Goal: Find specific page/section: Find specific page/section

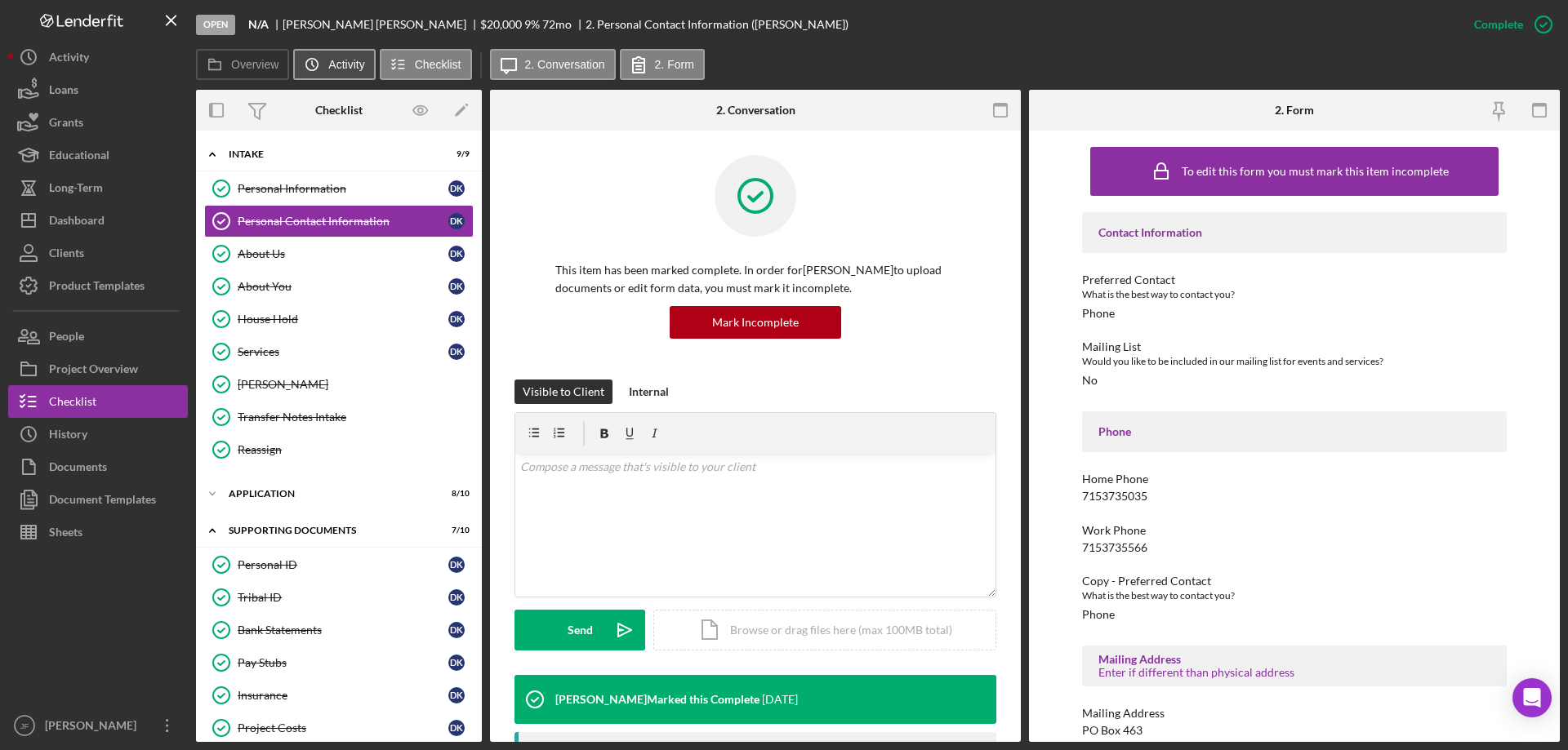
scroll to position [163, 0]
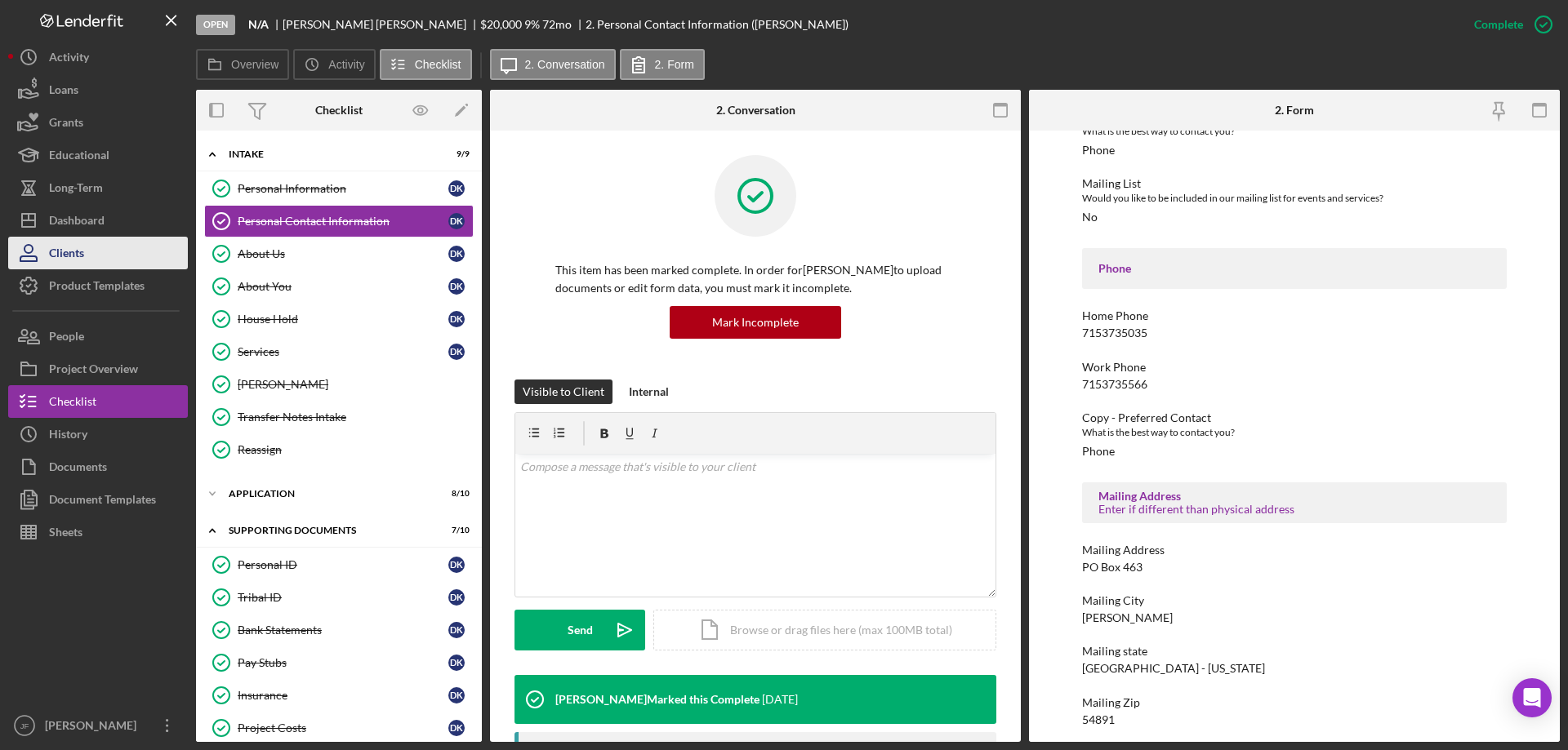
click at [100, 265] on button "Clients" at bounding box center [97, 252] width 180 height 32
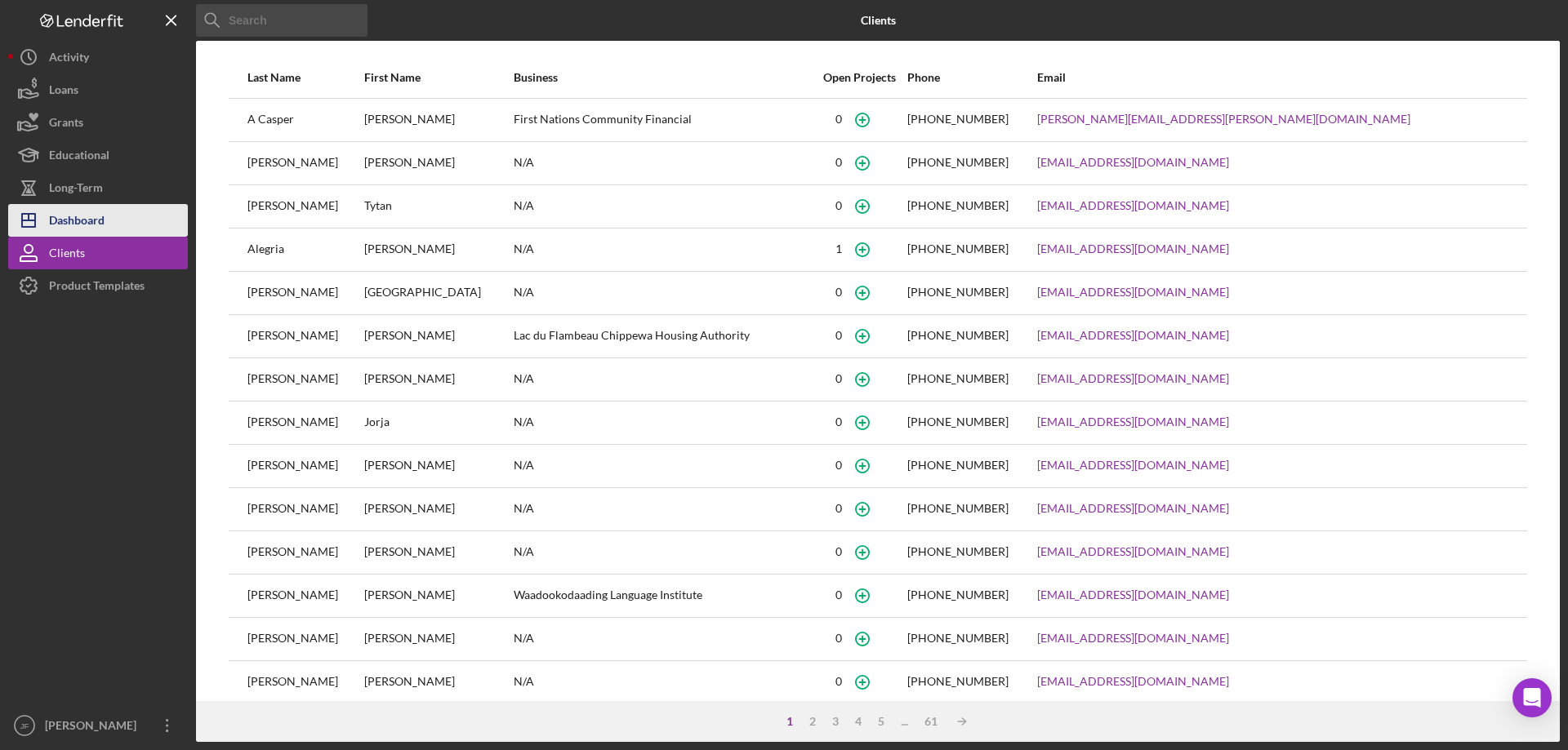
click at [129, 216] on button "Icon/Dashboard Dashboard" at bounding box center [97, 220] width 180 height 32
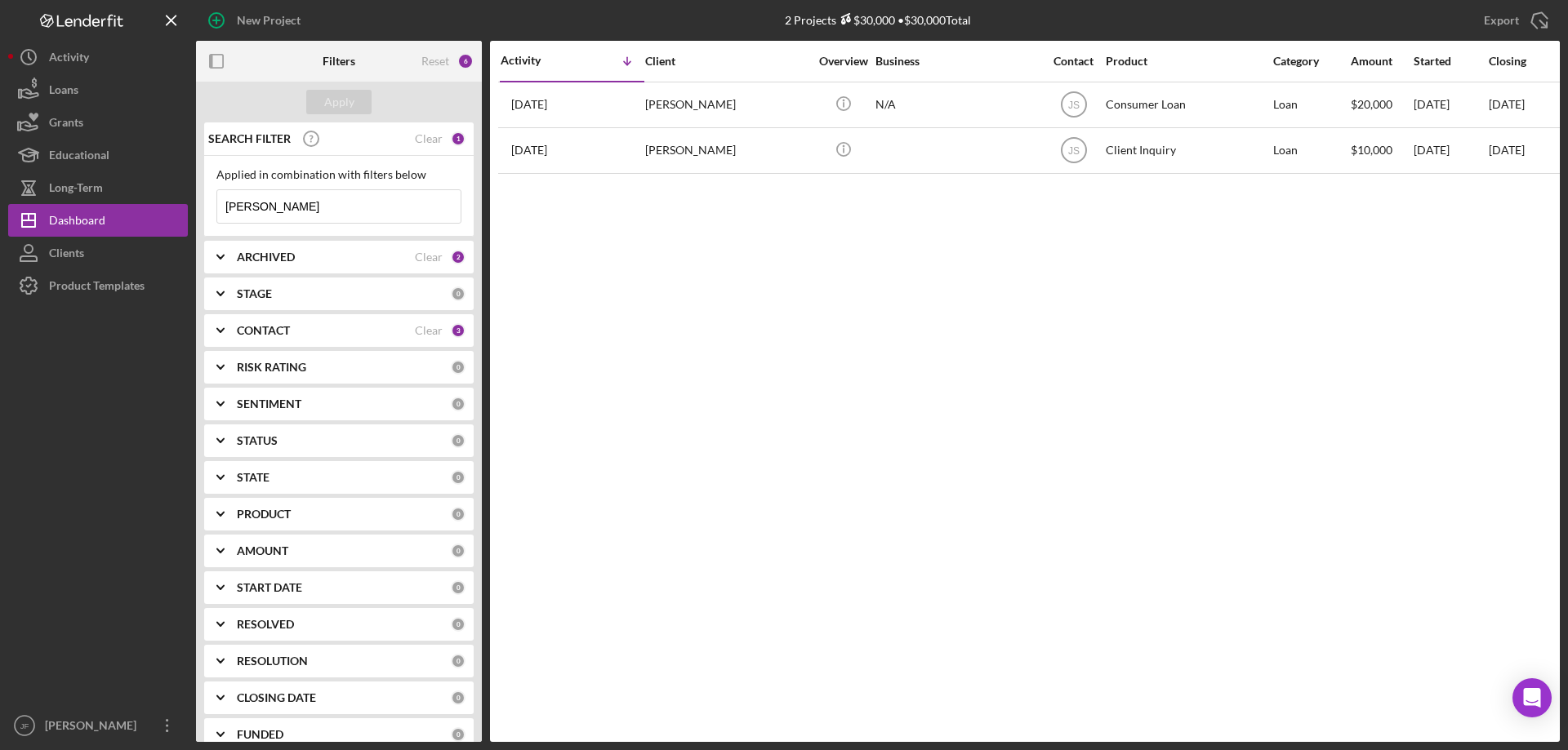
click at [258, 204] on input "[PERSON_NAME]" at bounding box center [339, 206] width 243 height 32
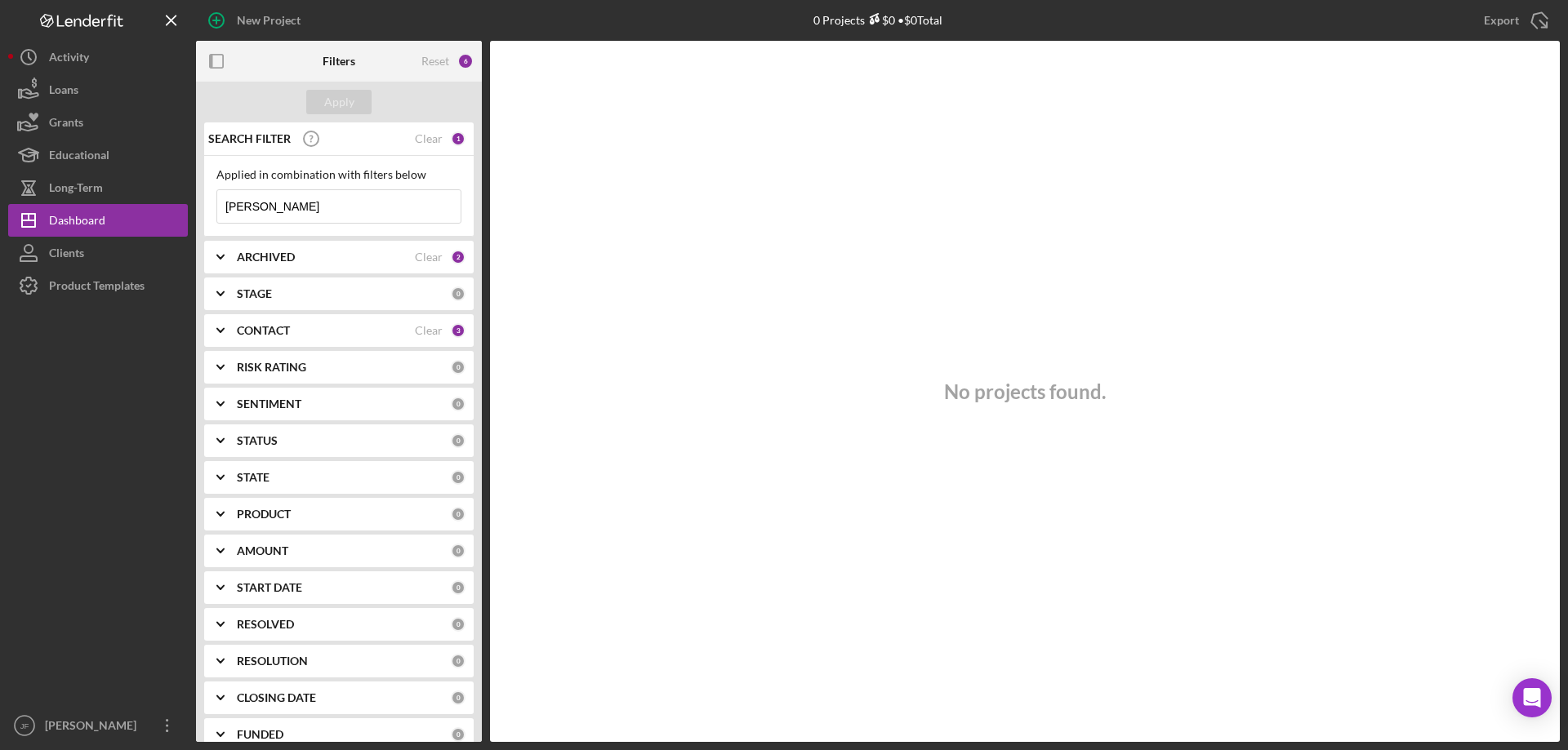
click at [258, 201] on input "[PERSON_NAME]" at bounding box center [339, 206] width 243 height 32
type input "gutske"
click at [300, 204] on input "gutske" at bounding box center [339, 206] width 243 height 32
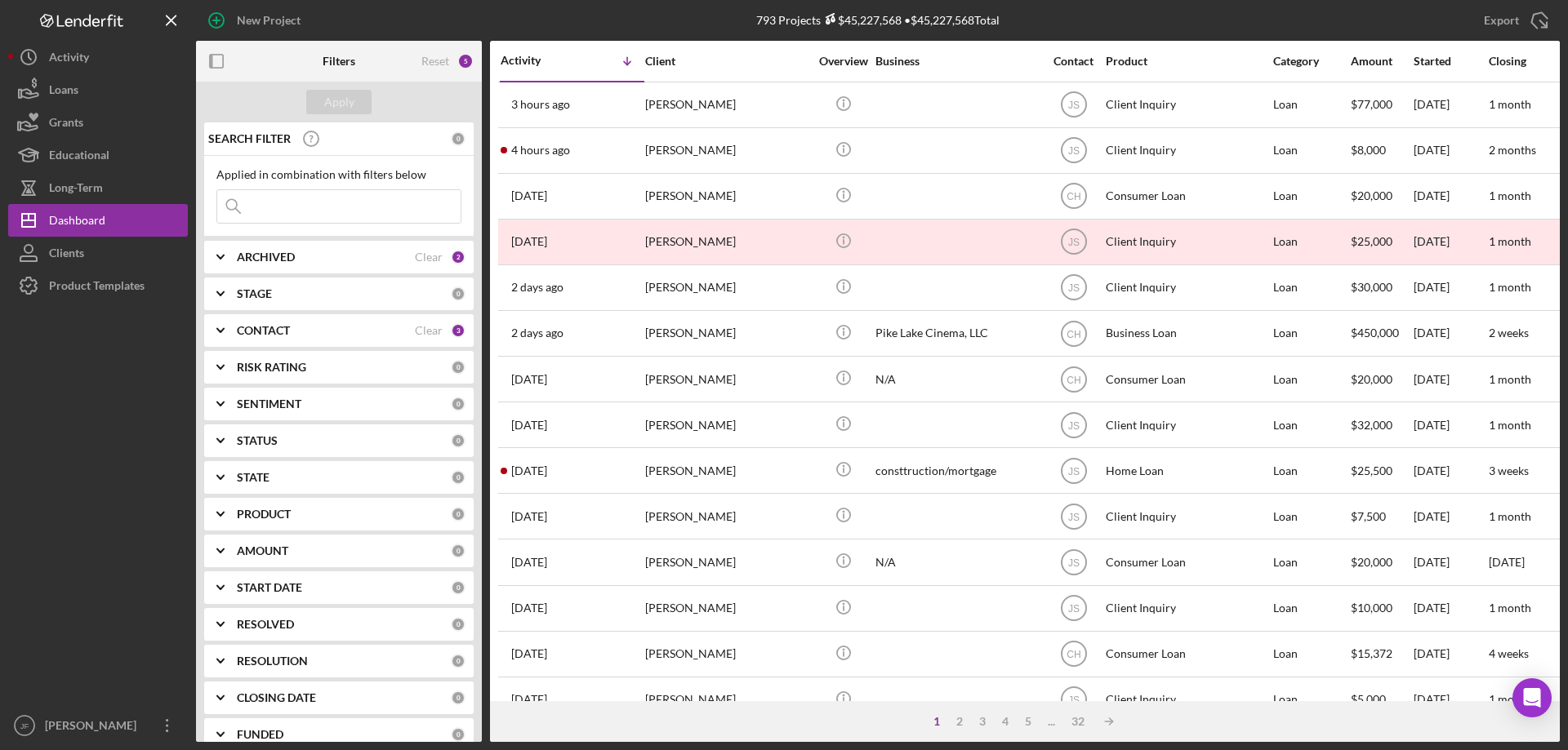
click at [298, 211] on input at bounding box center [339, 206] width 243 height 32
click at [451, 333] on div "3" at bounding box center [458, 330] width 15 height 15
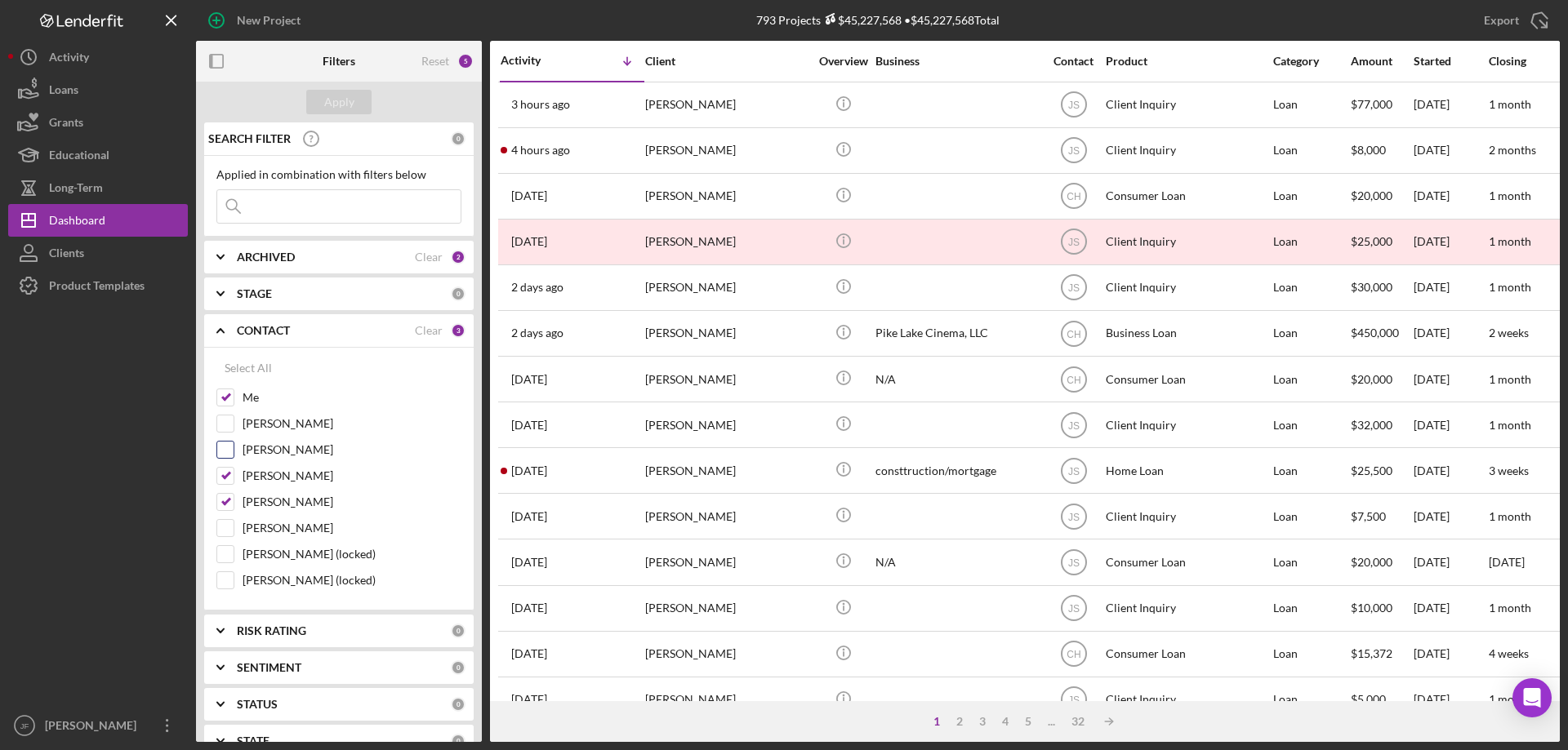
click at [227, 452] on input "[PERSON_NAME]" at bounding box center [225, 450] width 17 height 17
checkbox input "true"
click at [222, 401] on input "Me" at bounding box center [225, 398] width 17 height 17
checkbox input "false"
click at [221, 474] on input "[PERSON_NAME]" at bounding box center [225, 476] width 17 height 17
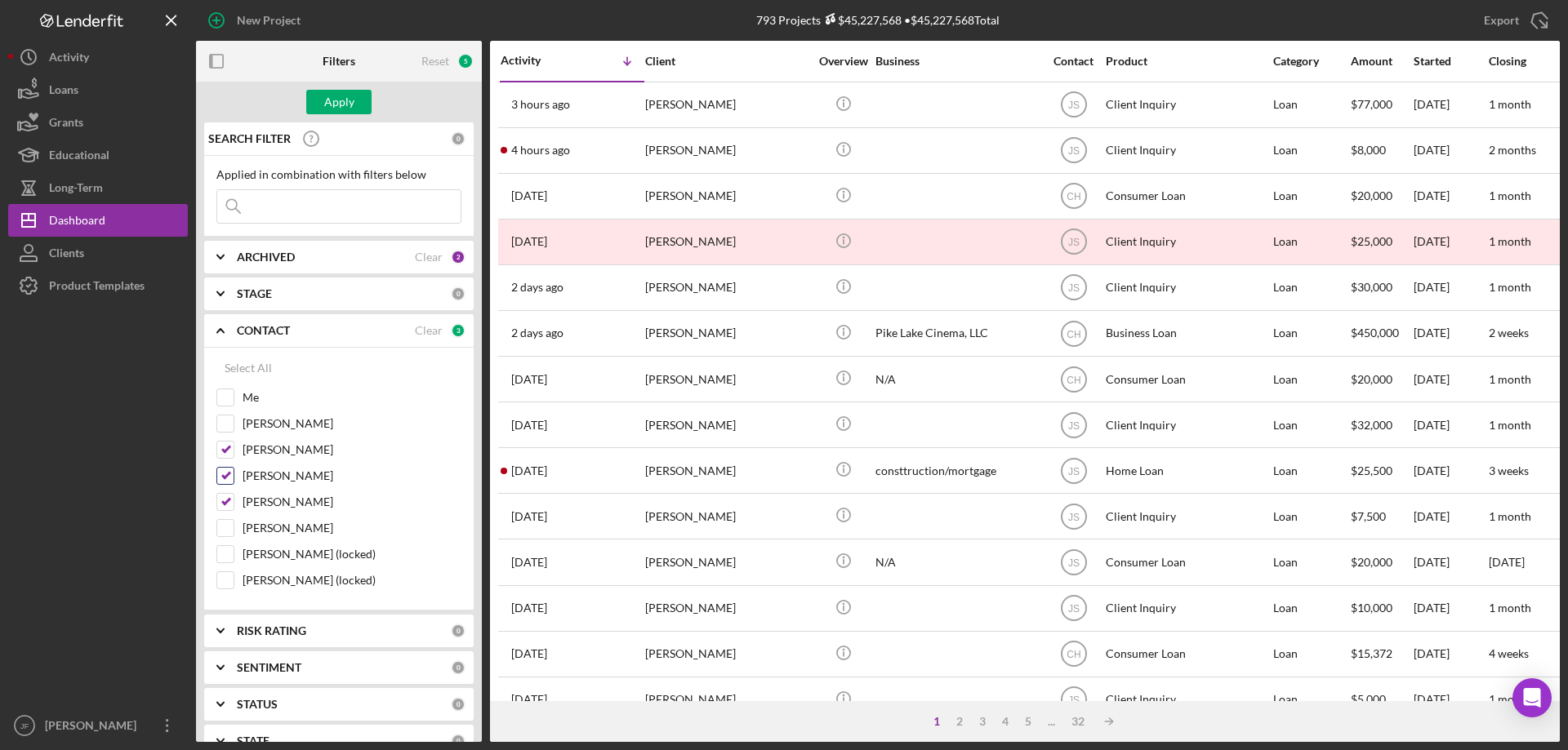
checkbox input "false"
click at [223, 512] on div "[PERSON_NAME]" at bounding box center [339, 506] width 245 height 27
click at [225, 503] on input "[PERSON_NAME]" at bounding box center [225, 502] width 17 height 17
checkbox input "false"
click at [343, 103] on div "Apply" at bounding box center [339, 101] width 30 height 25
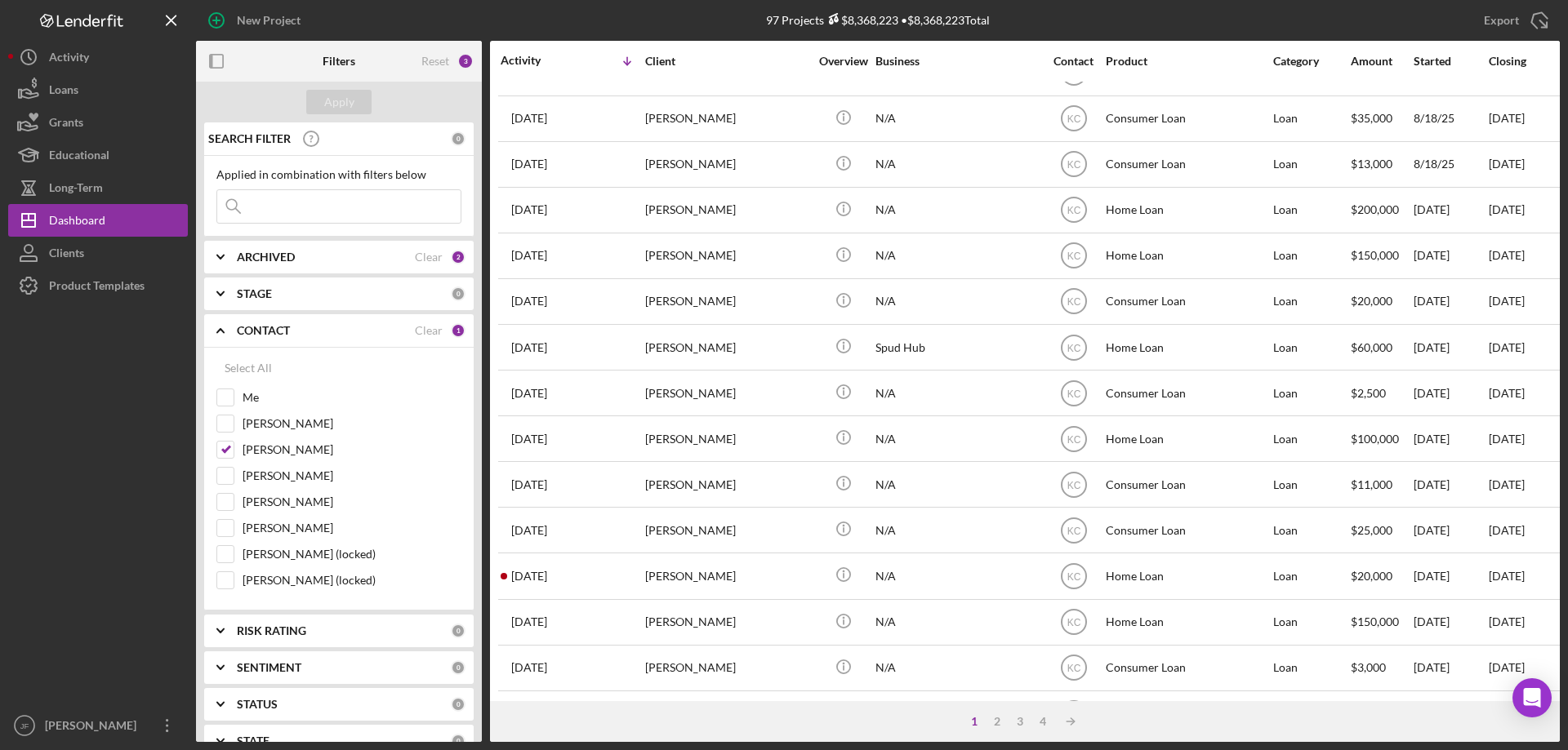
scroll to position [546, 0]
click at [313, 216] on input at bounding box center [339, 206] width 243 height 32
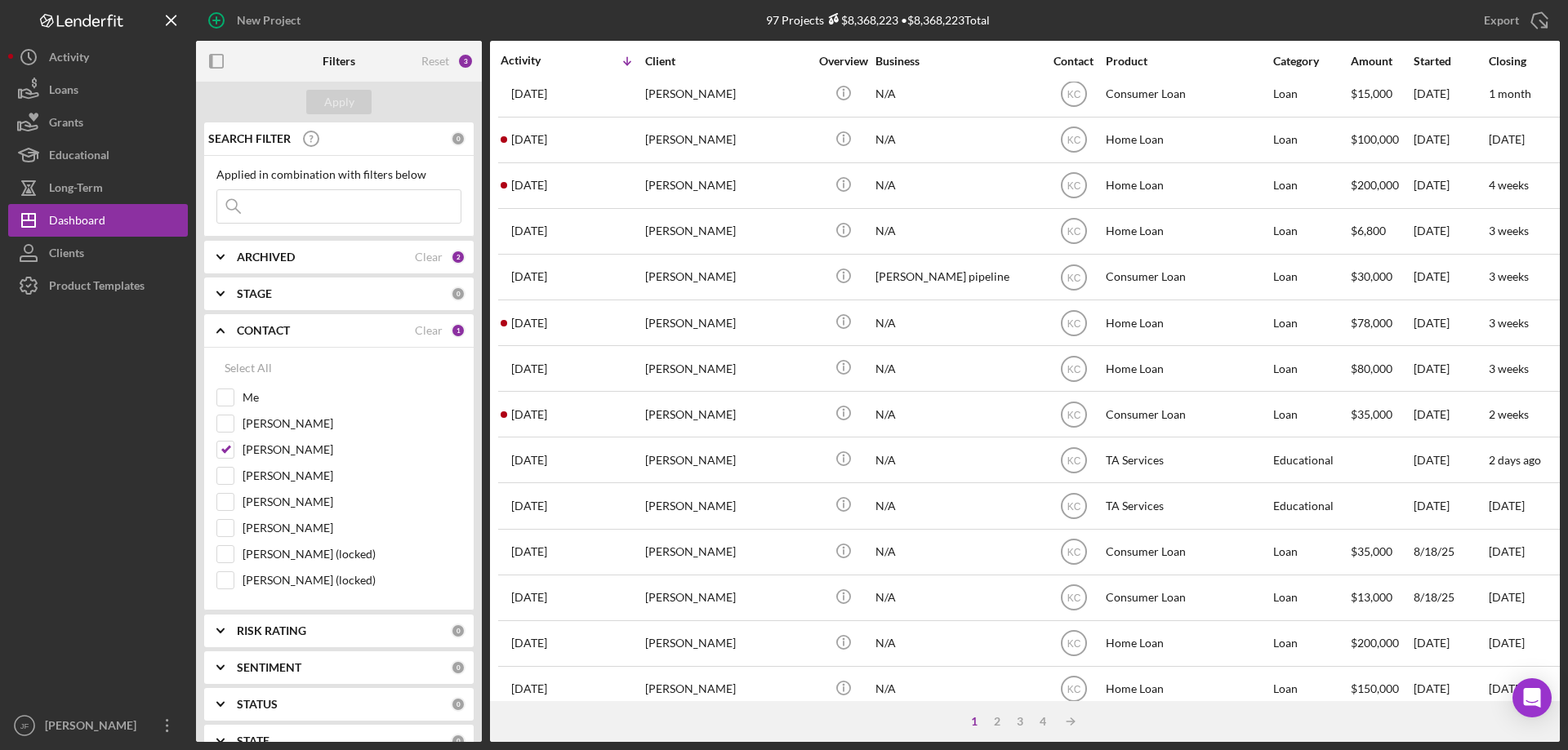
scroll to position [0, 0]
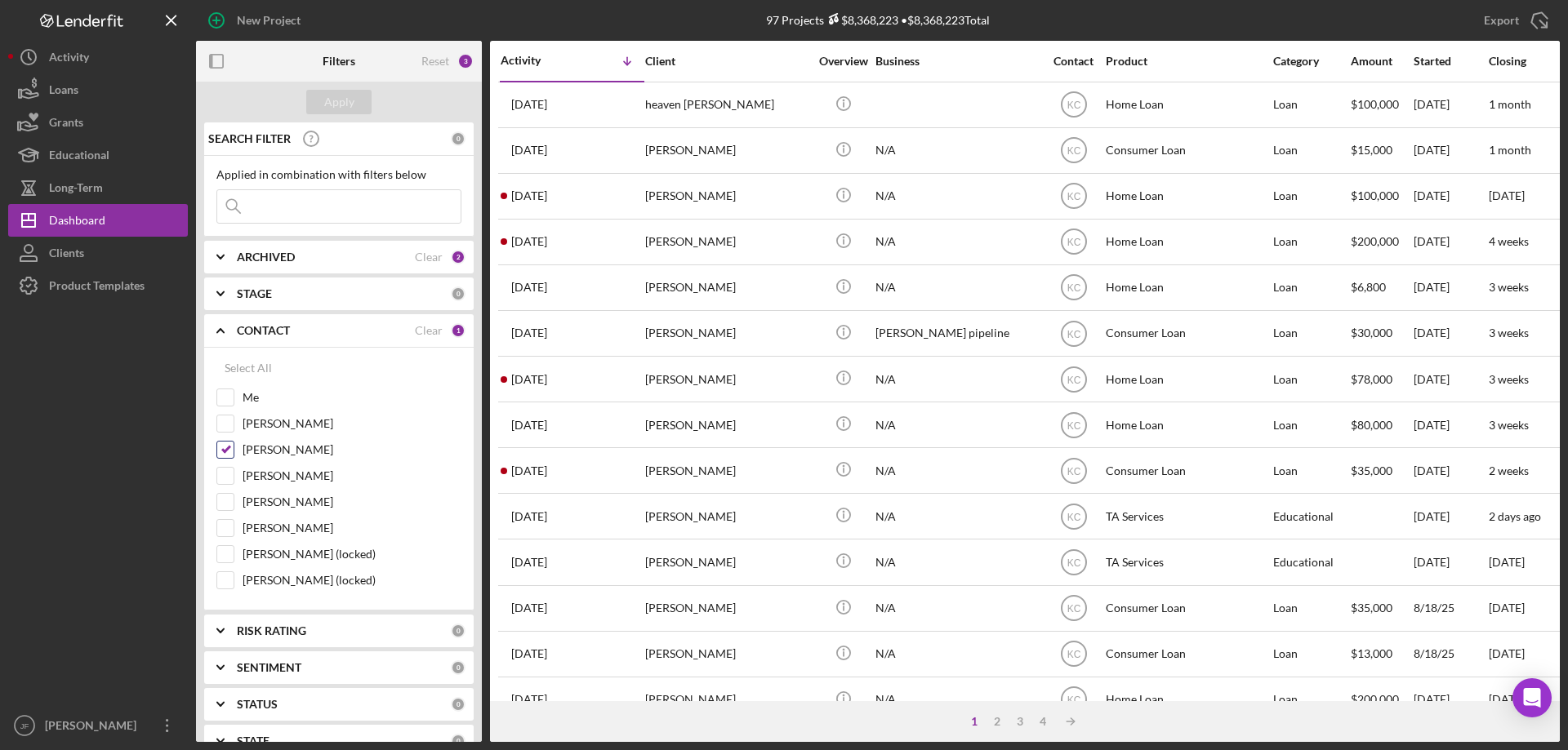
click at [227, 449] on input "[PERSON_NAME]" at bounding box center [225, 450] width 17 height 17
checkbox input "false"
click at [221, 397] on input "Me" at bounding box center [225, 398] width 17 height 17
checkbox input "true"
click at [334, 99] on div "Apply" at bounding box center [339, 101] width 30 height 25
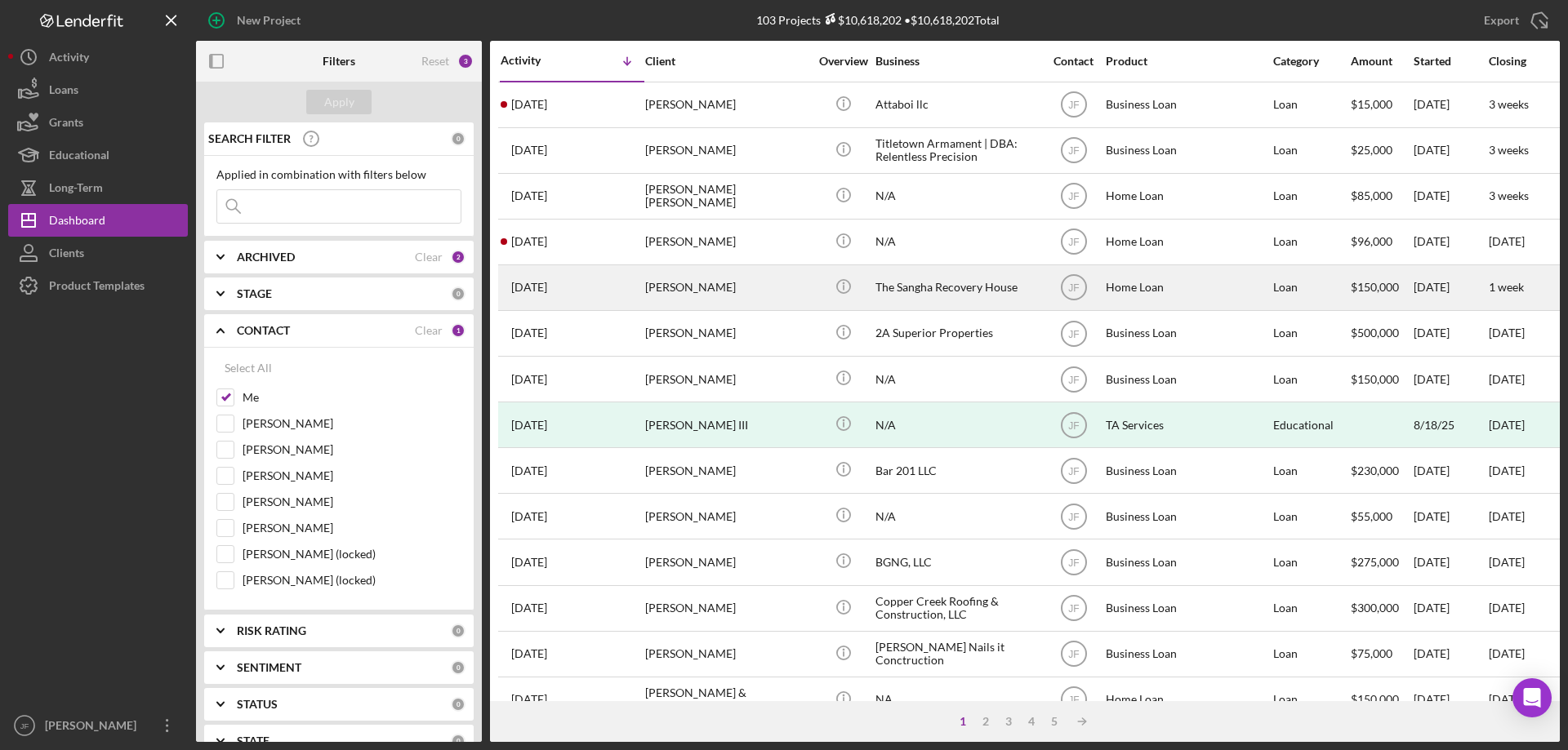
click at [702, 294] on div "[PERSON_NAME]" at bounding box center [727, 288] width 163 height 43
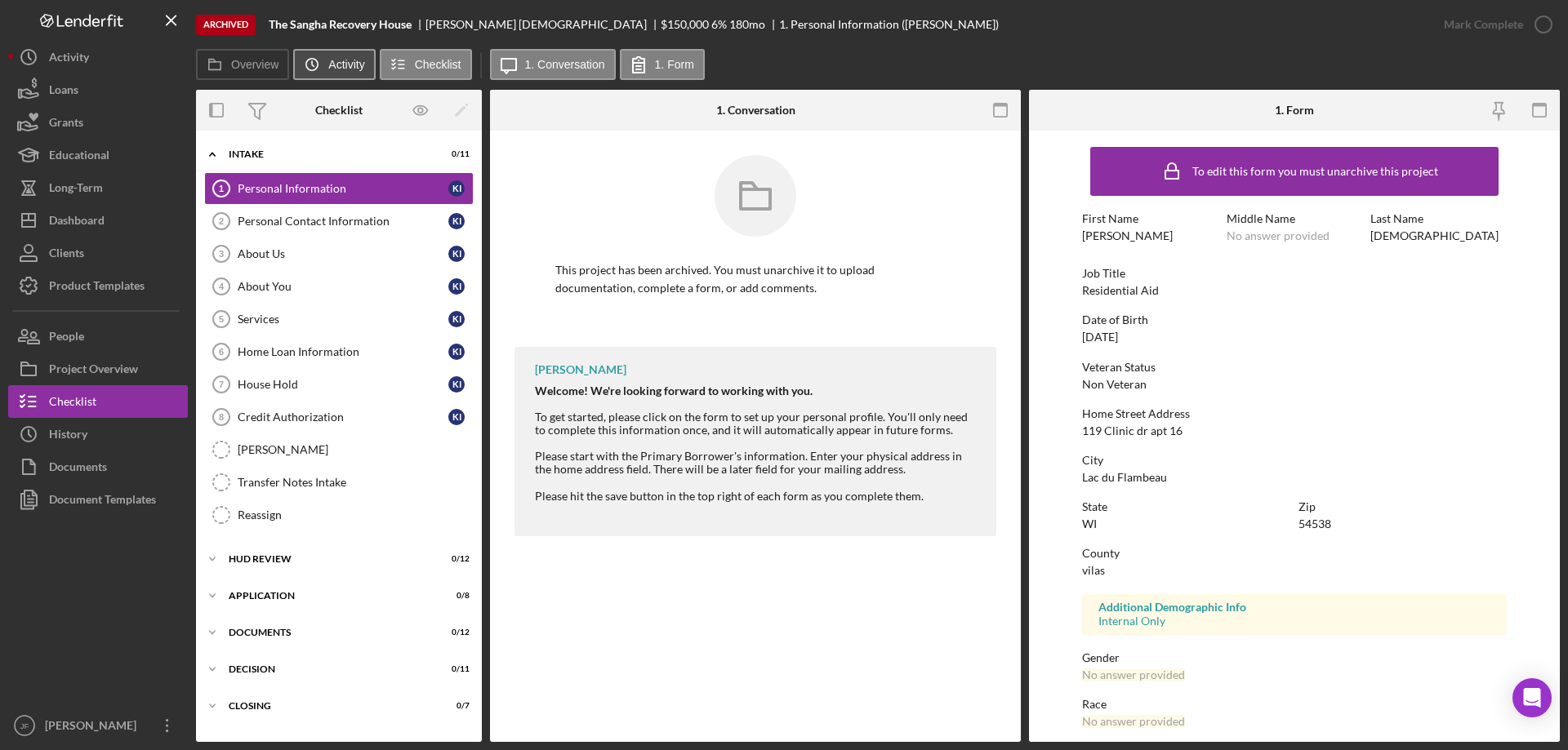
click at [358, 61] on label "Activity" at bounding box center [346, 64] width 36 height 13
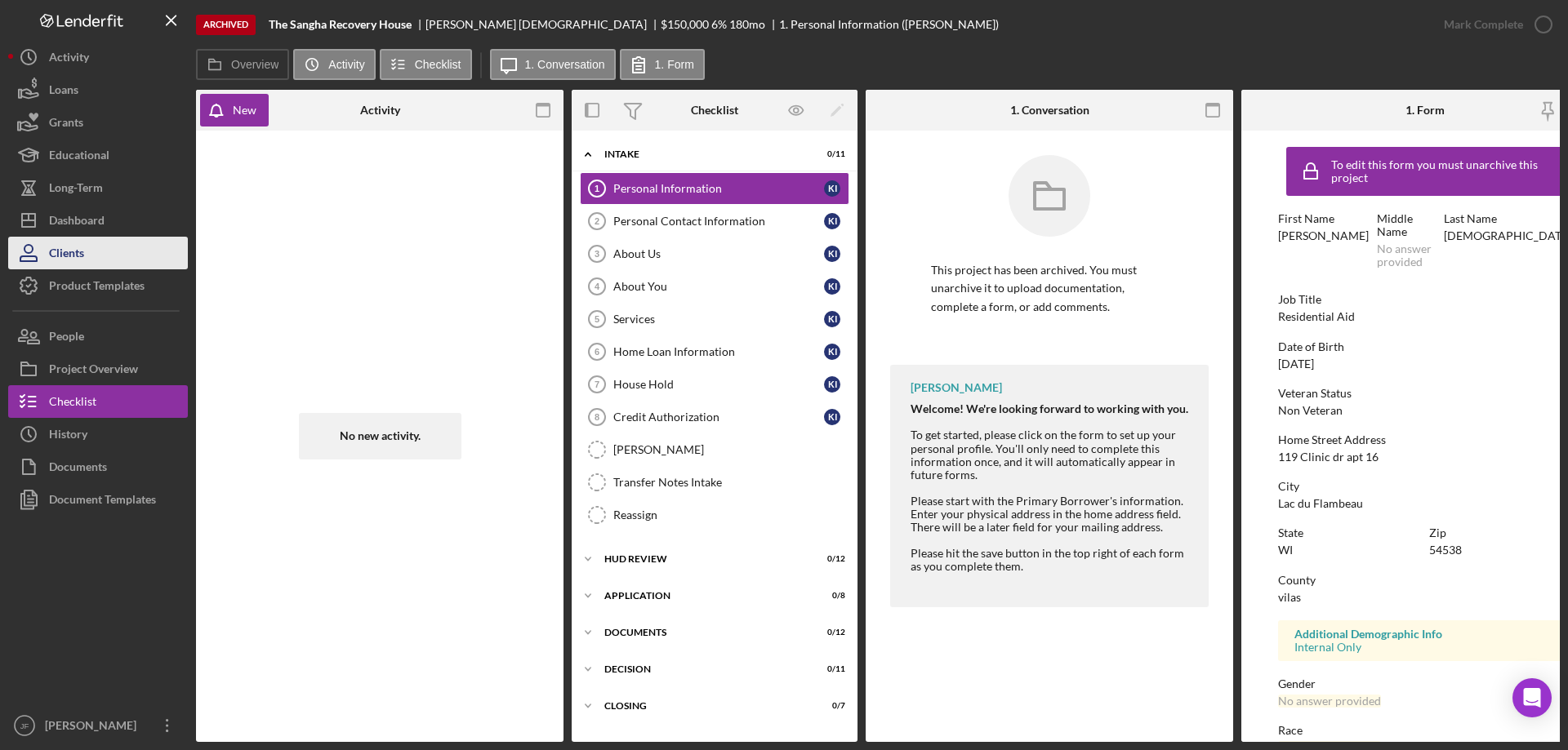
click at [117, 246] on button "Clients" at bounding box center [97, 252] width 180 height 32
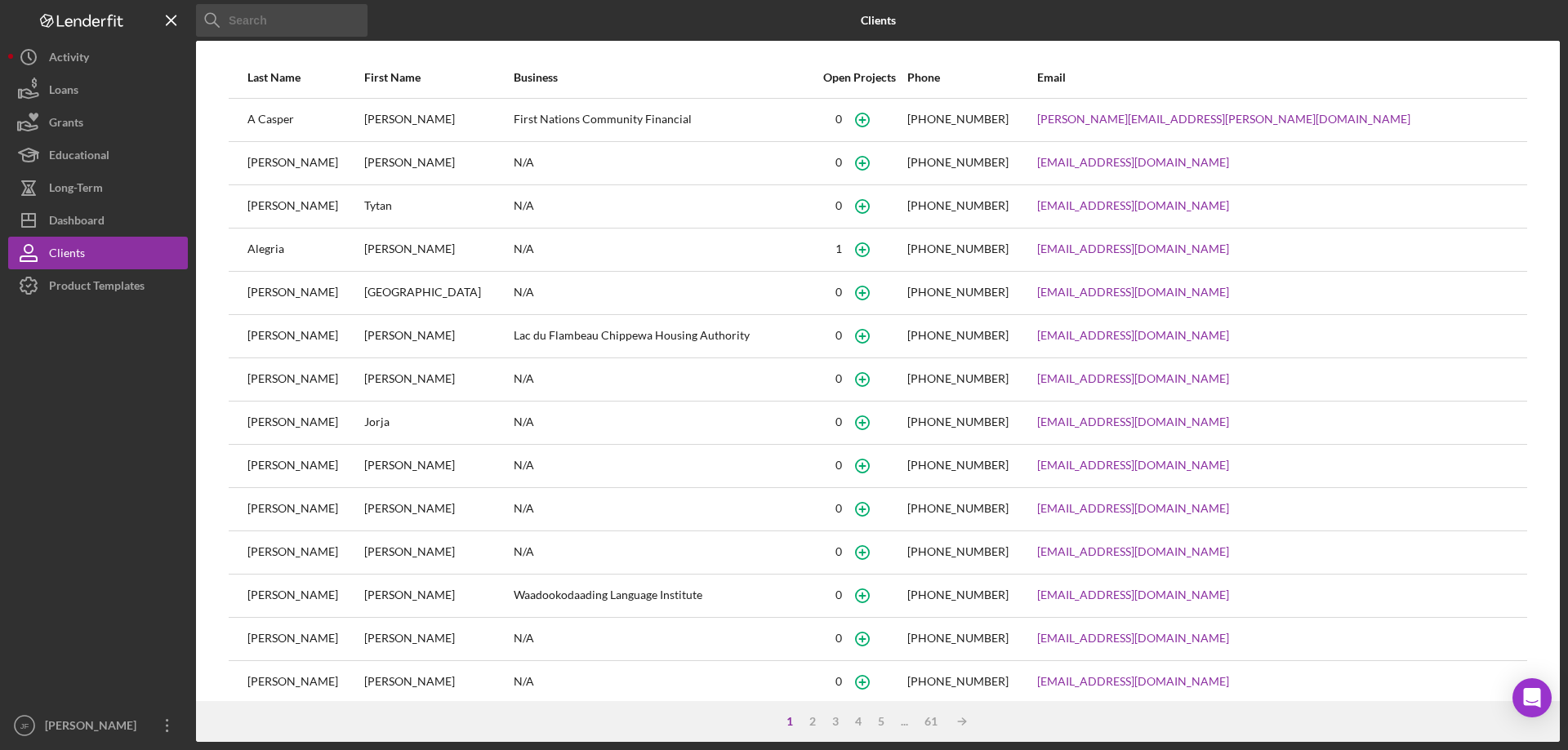
click at [254, 28] on input at bounding box center [282, 20] width 172 height 32
type input "kuno"
